Goal: Task Accomplishment & Management: Use online tool/utility

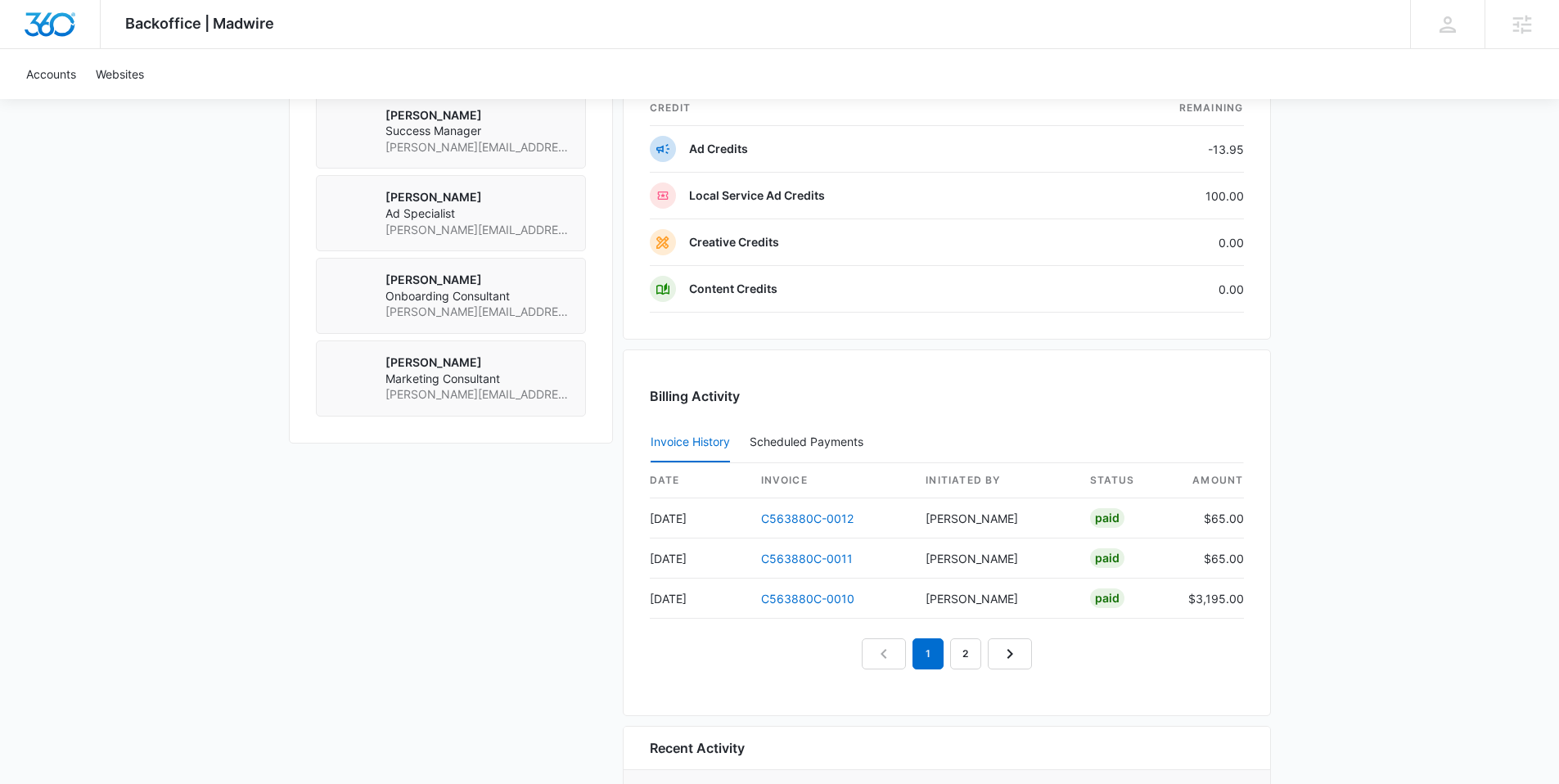
scroll to position [1497, 0]
